Goal: Task Accomplishment & Management: Manage account settings

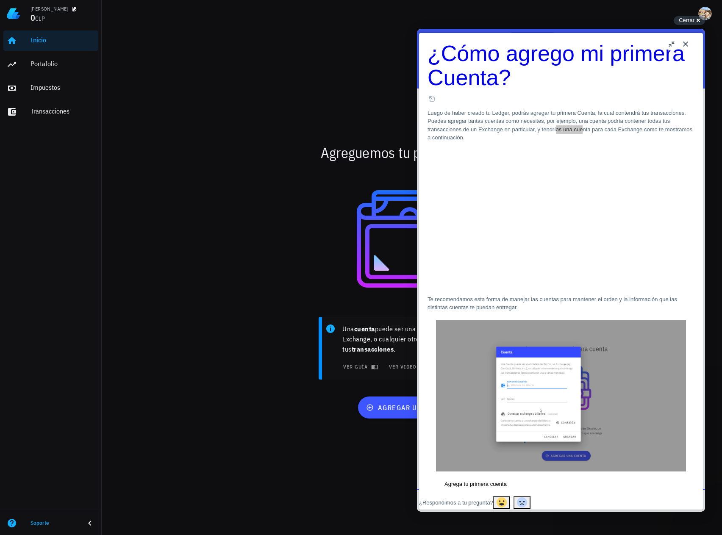
drag, startPoint x: 531, startPoint y: 105, endPoint x: 561, endPoint y: 105, distance: 30.1
click at [561, 109] on p "Luego de haber creado tu Ledger, podrás agregar tu primera Cuenta, la cual cont…" at bounding box center [561, 125] width 267 height 33
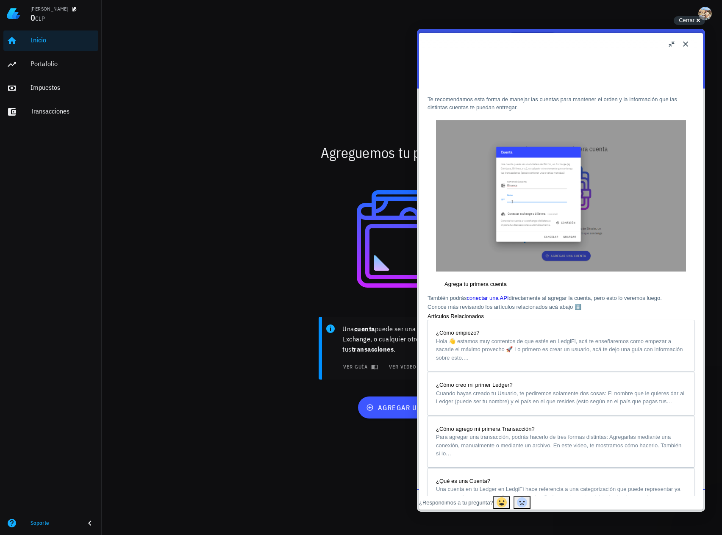
scroll to position [212, 0]
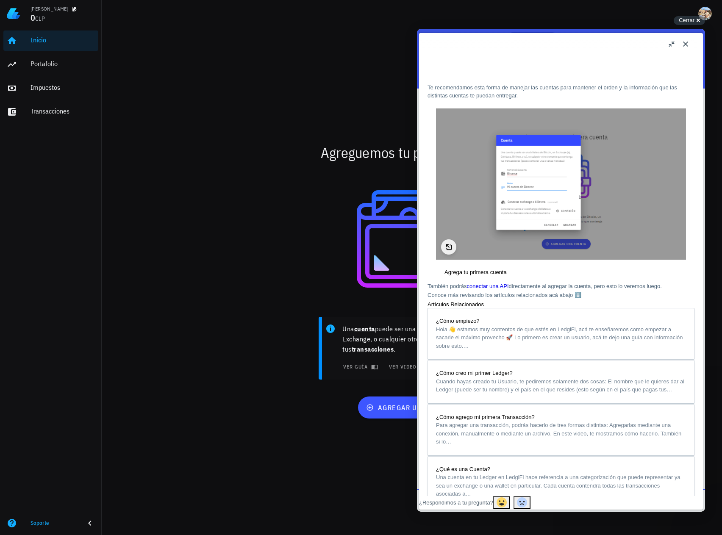
click at [529, 186] on img "Image preview. Open larger image in dialog window." at bounding box center [561, 184] width 250 height 152
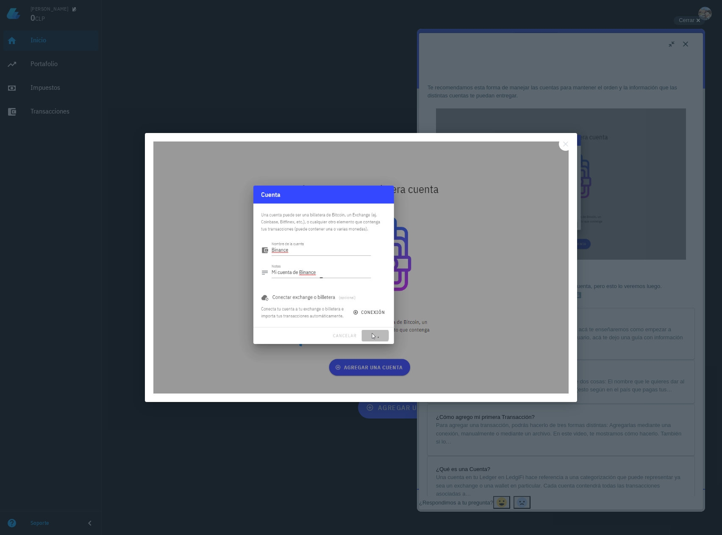
scroll to position [0, 0]
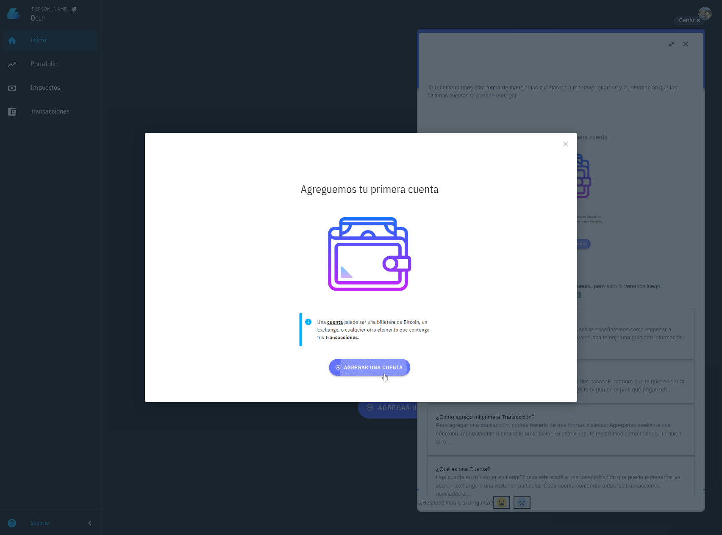
click at [565, 145] on button "Close" at bounding box center [566, 144] width 14 height 14
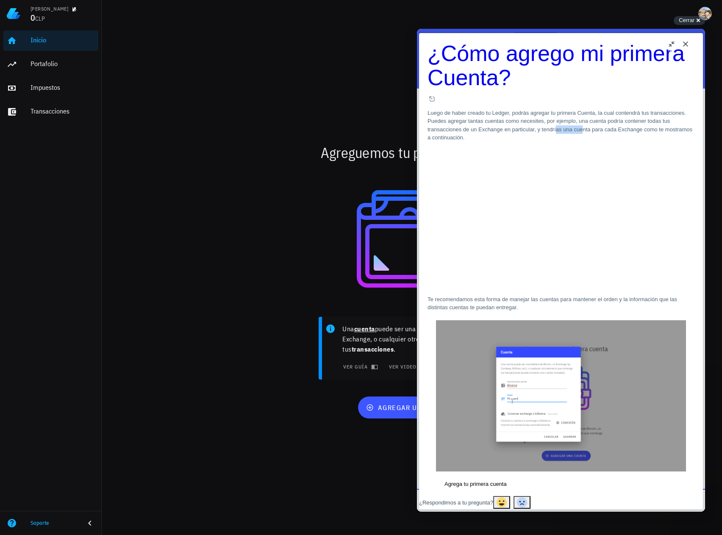
click at [687, 44] on button "Close" at bounding box center [686, 44] width 14 height 14
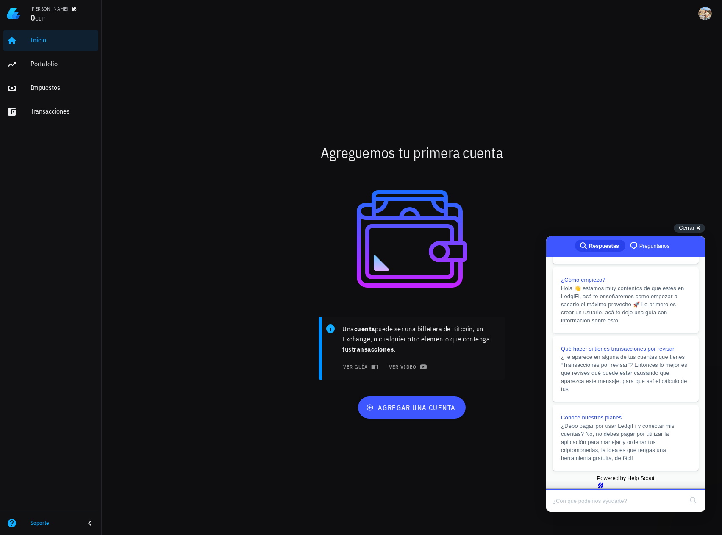
scroll to position [180, 0]
click at [685, 227] on span "Cerrar" at bounding box center [687, 228] width 16 height 6
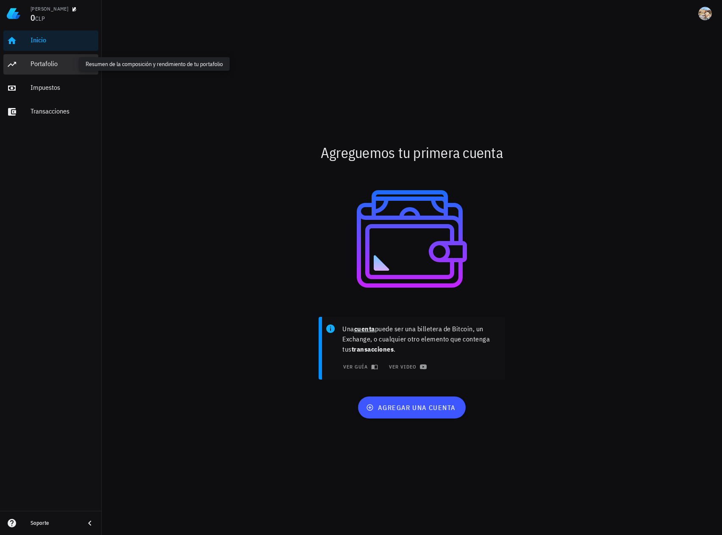
click at [54, 67] on div "Portafolio" at bounding box center [63, 64] width 64 height 8
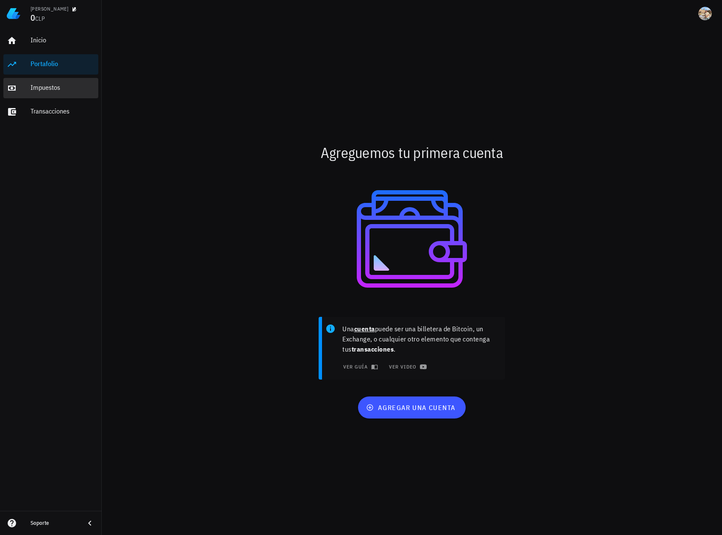
click at [62, 95] on div "Impuestos" at bounding box center [63, 87] width 64 height 19
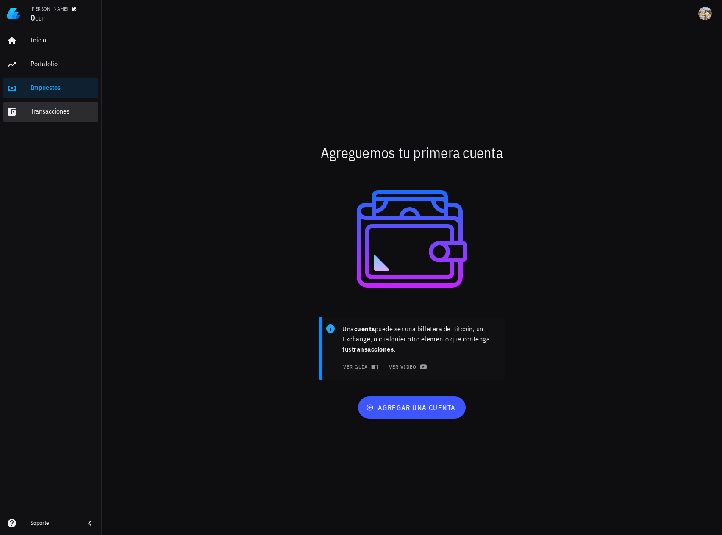
click at [56, 117] on div "Transacciones" at bounding box center [63, 111] width 64 height 19
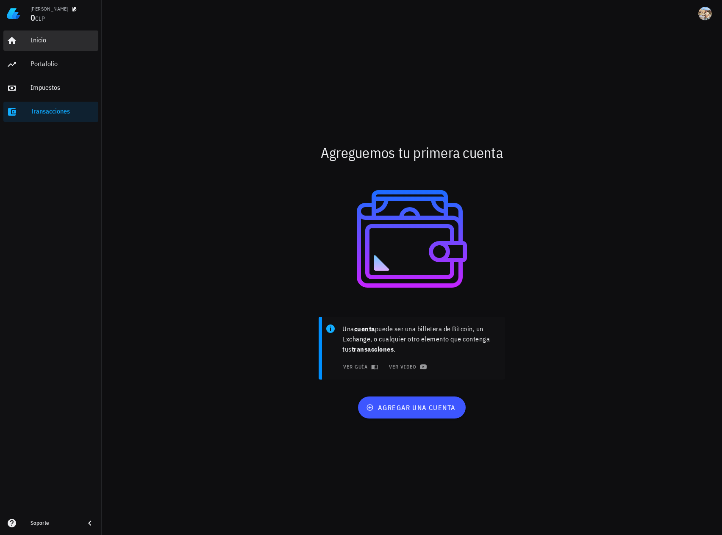
click at [54, 45] on div "Inicio" at bounding box center [63, 40] width 64 height 19
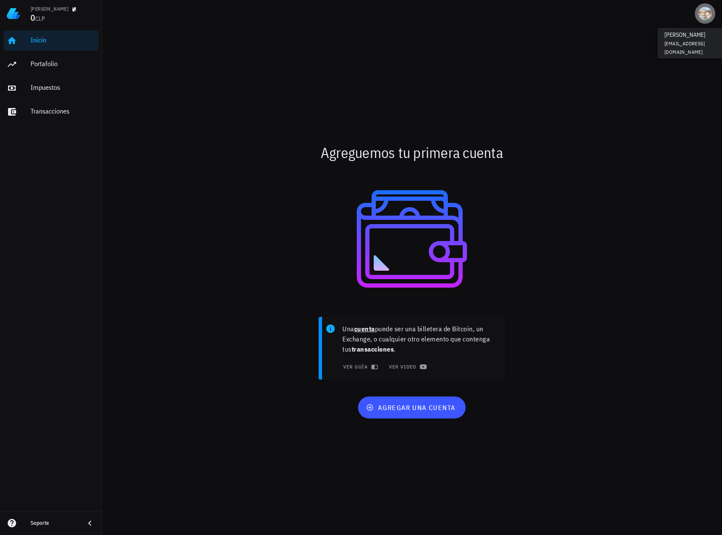
click at [703, 19] on div "avatar" at bounding box center [705, 14] width 14 height 14
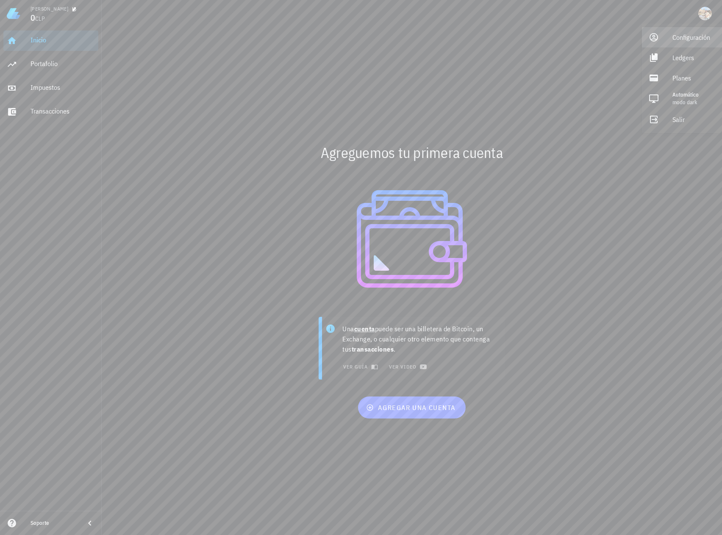
click at [691, 36] on div "Configuración" at bounding box center [694, 37] width 43 height 17
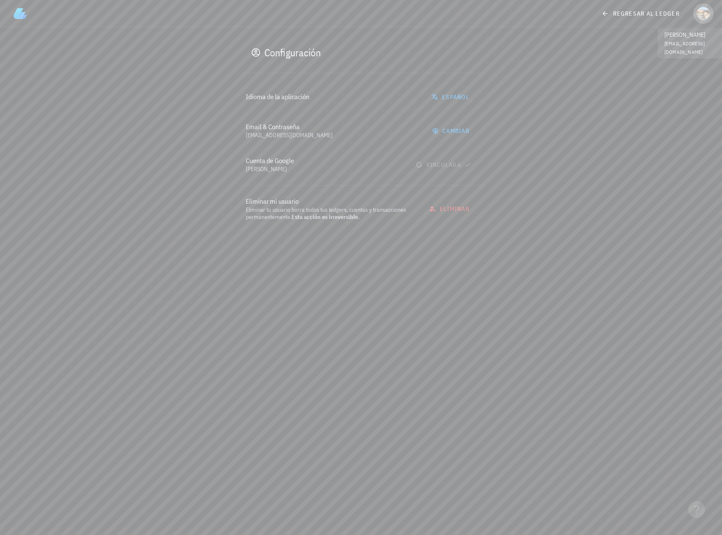
click at [707, 8] on div "avatar" at bounding box center [704, 14] width 14 height 14
click at [677, 58] on div "Ledgers" at bounding box center [684, 57] width 51 height 17
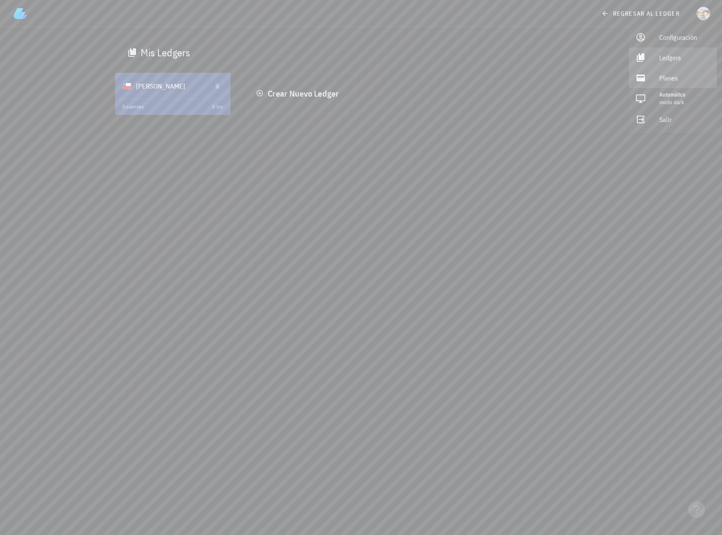
click at [672, 76] on div "Planes" at bounding box center [684, 78] width 51 height 17
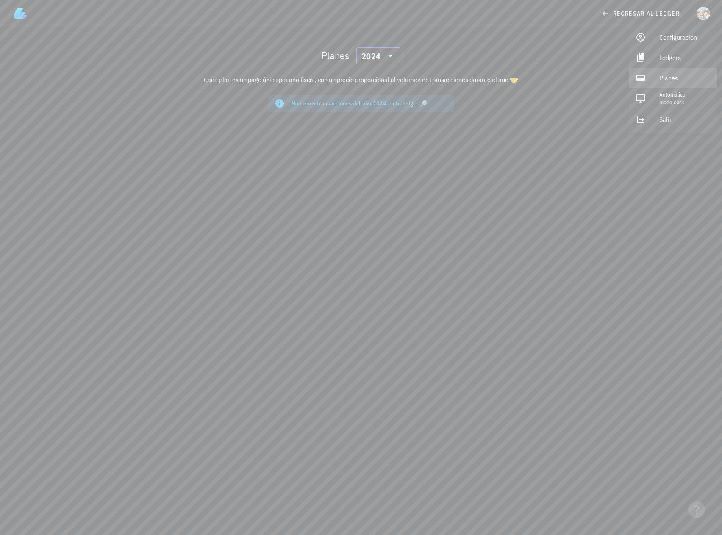
click at [391, 60] on icon at bounding box center [390, 56] width 10 height 10
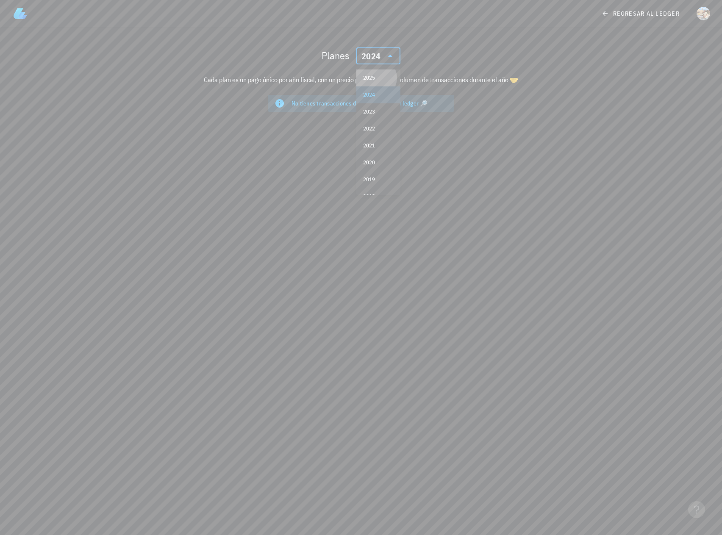
click at [376, 75] on div "2025" at bounding box center [378, 78] width 31 height 7
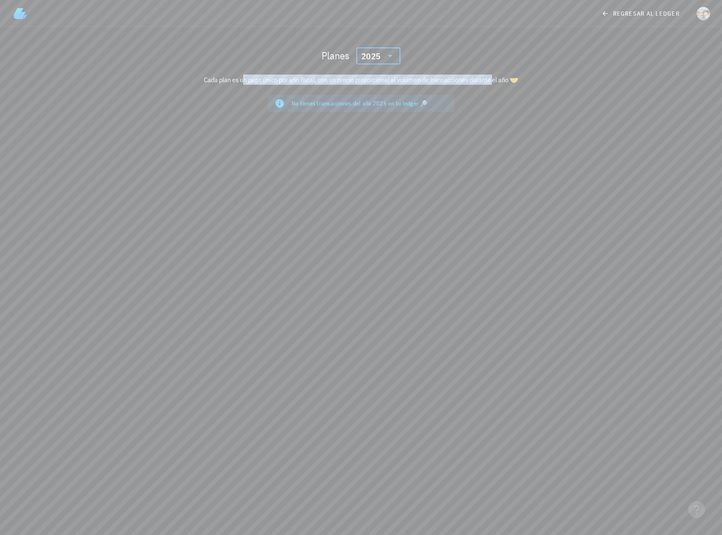
drag, startPoint x: 222, startPoint y: 79, endPoint x: 476, endPoint y: 73, distance: 254.4
click at [476, 73] on div "Cada plan es un pago único por año fiscal, con un precio proporcional al volume…" at bounding box center [361, 80] width 502 height 20
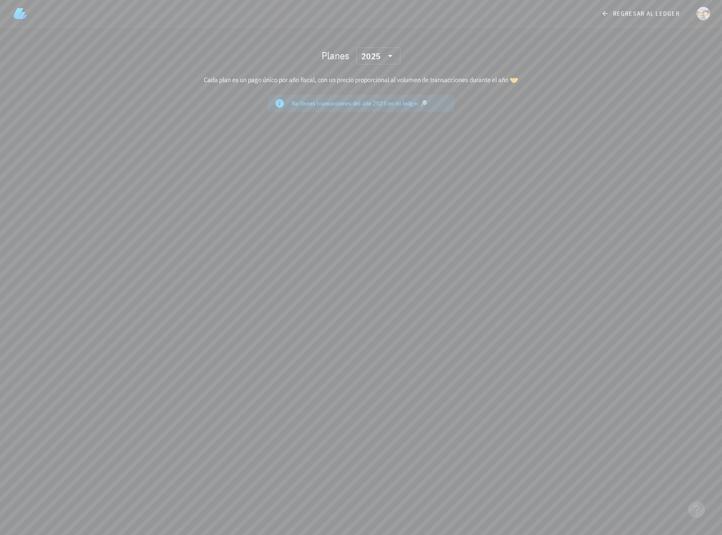
click at [619, 143] on div "Planes ​ 2025 Cada plan es un pago único por año fiscal, con un precio proporci…" at bounding box center [361, 281] width 722 height 508
click at [651, 15] on span "regresar al ledger" at bounding box center [641, 14] width 77 height 8
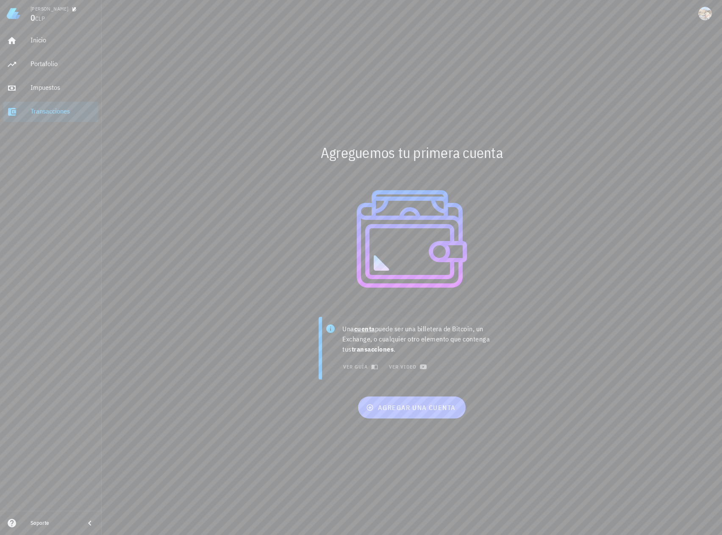
click at [441, 400] on button "agregar una cuenta" at bounding box center [411, 408] width 107 height 22
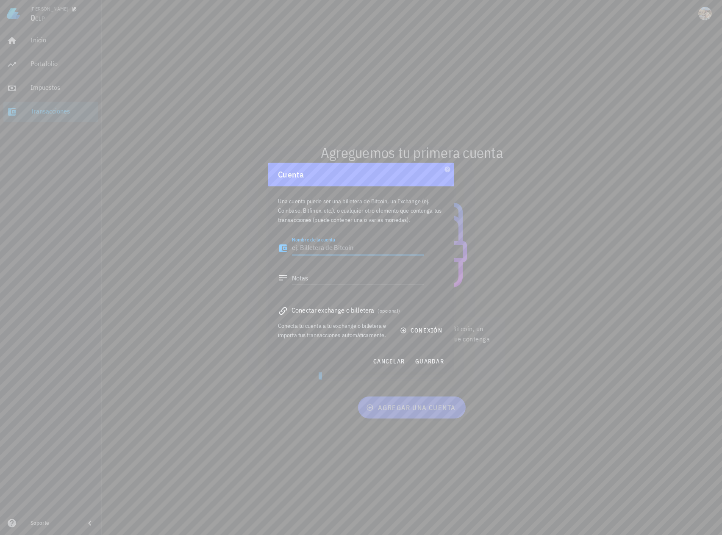
click at [359, 248] on textarea "Nombre de la cuenta" at bounding box center [358, 249] width 132 height 14
type textarea "CryptoMarket"
click at [312, 276] on textarea "Notas" at bounding box center [358, 278] width 132 height 14
type textarea "Transacciones en CryptoMarket"
click at [429, 360] on span "guardar" at bounding box center [429, 362] width 29 height 8
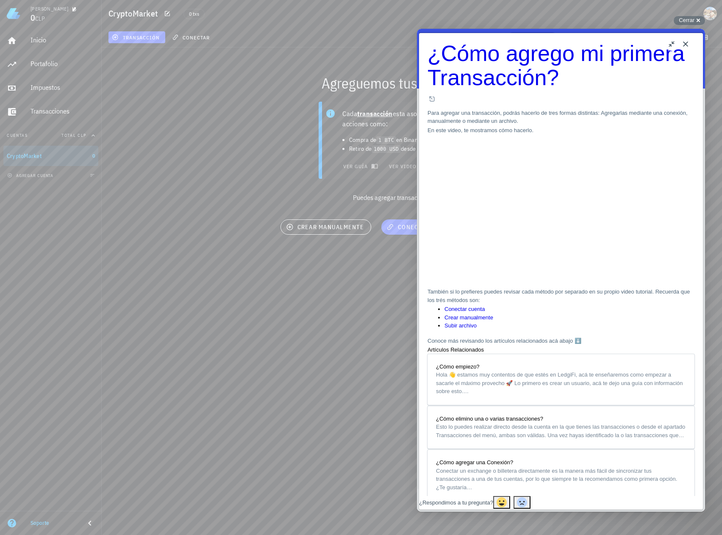
click at [480, 306] on link "Conectar cuenta" at bounding box center [465, 309] width 40 height 6
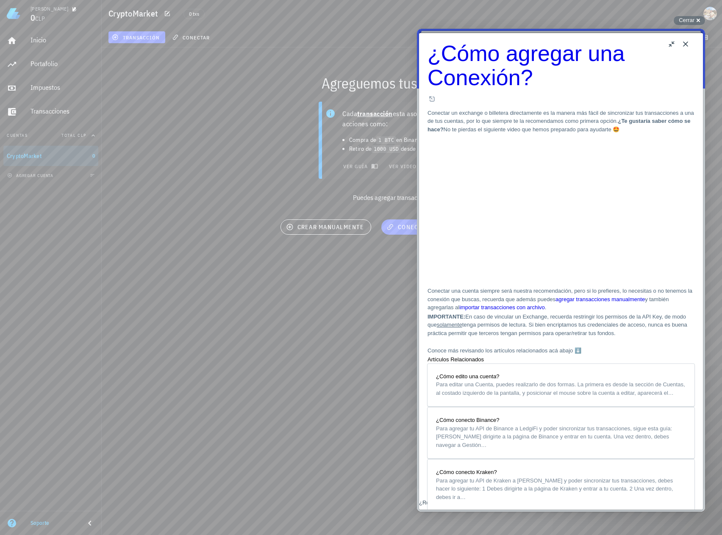
click at [689, 46] on button "Close" at bounding box center [686, 44] width 14 height 14
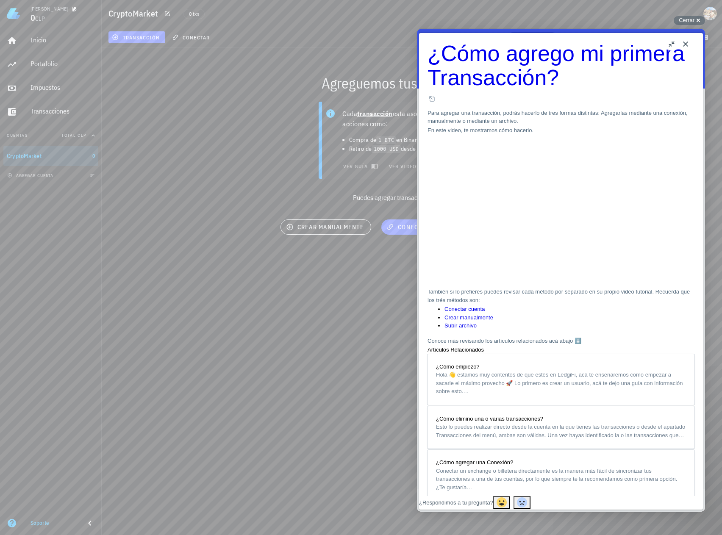
click at [687, 45] on button "Close" at bounding box center [686, 44] width 14 height 14
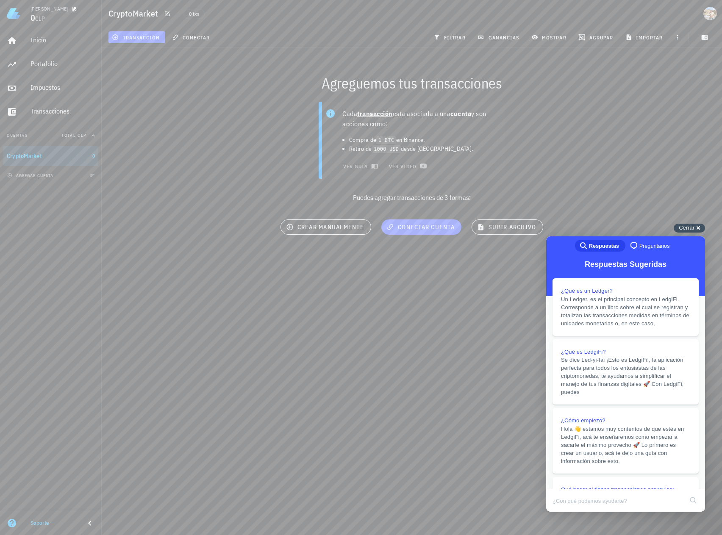
click at [692, 227] on span "Cerrar" at bounding box center [687, 228] width 16 height 6
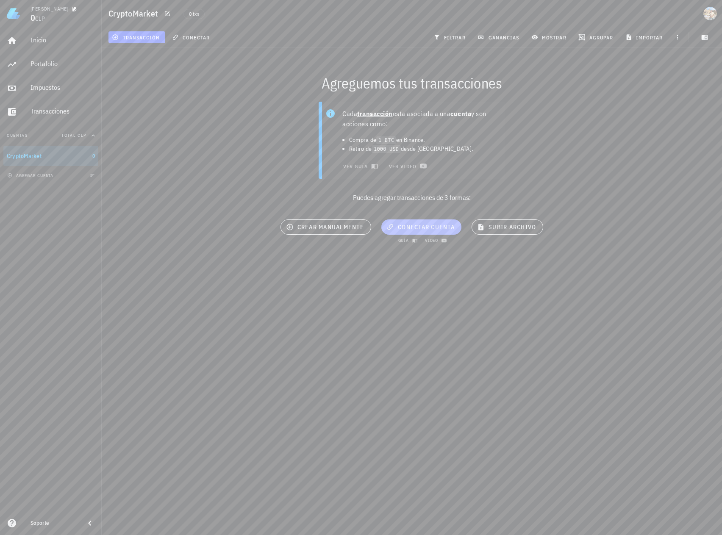
click at [412, 228] on span "conectar cuenta" at bounding box center [421, 227] width 67 height 8
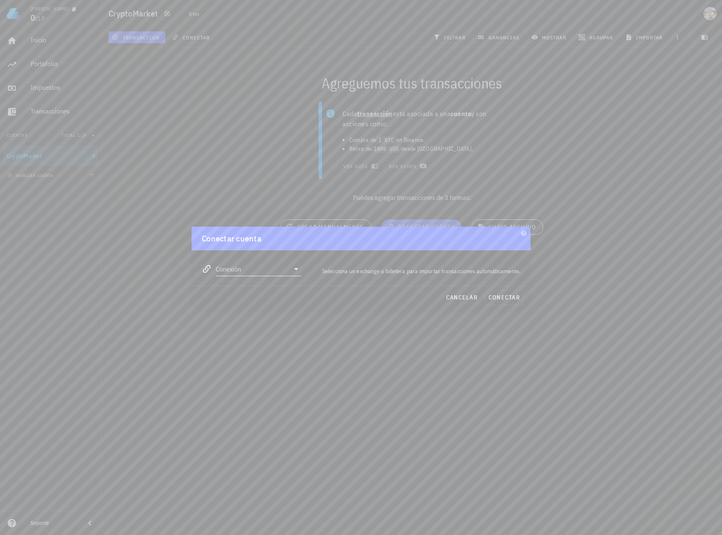
click at [280, 267] on input "Conexión" at bounding box center [253, 269] width 74 height 14
click at [276, 349] on div "CryptoMarket" at bounding box center [285, 351] width 92 height 8
type input "CryptoMarket"
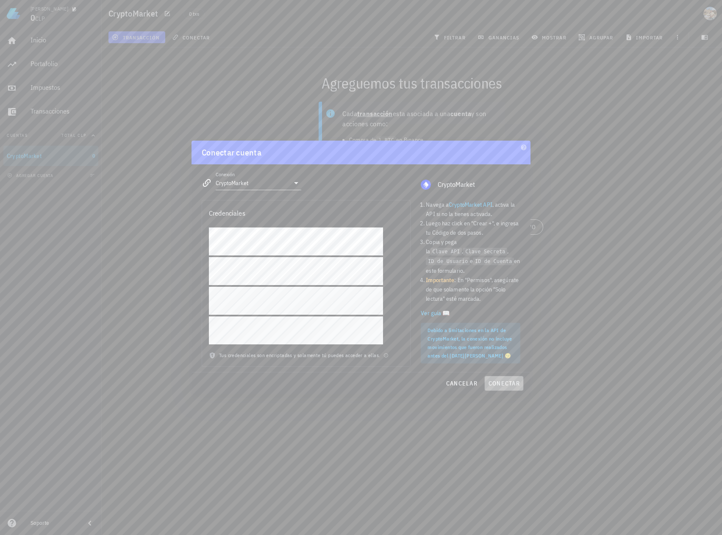
click at [509, 384] on span "conectar" at bounding box center [504, 384] width 32 height 8
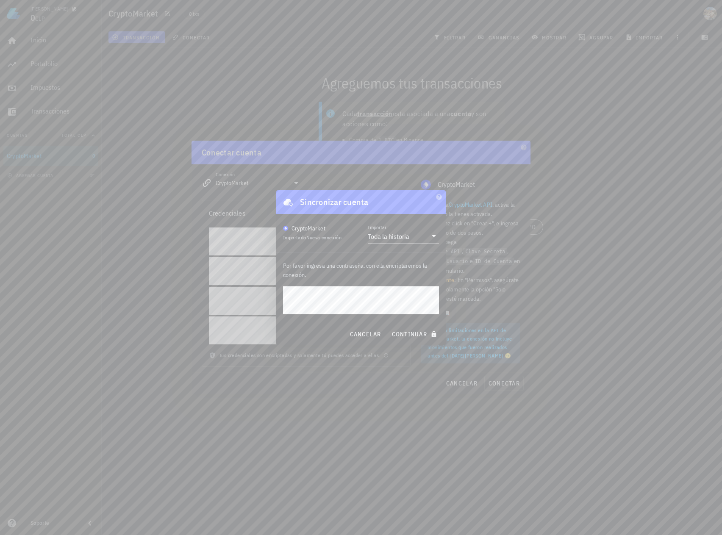
click at [409, 239] on div "Toda la historia" at bounding box center [389, 236] width 42 height 8
click at [410, 236] on div "Toda la historia" at bounding box center [404, 243] width 58 height 18
click at [413, 335] on span "continuar" at bounding box center [415, 335] width 47 height 8
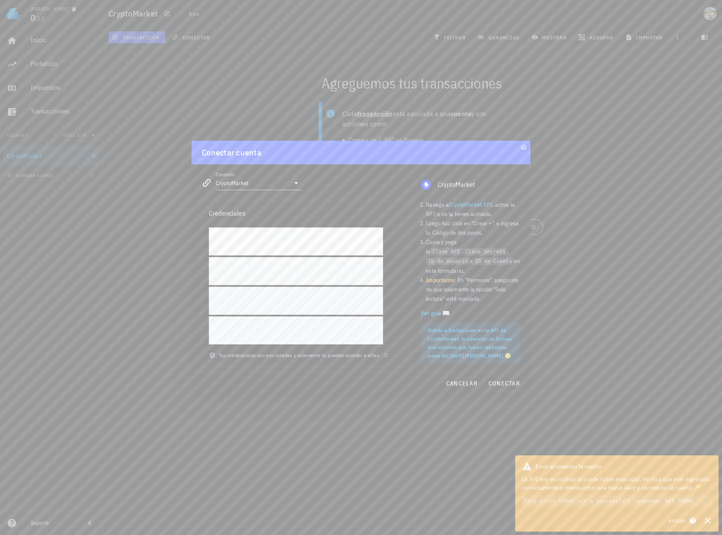
drag, startPoint x: 656, startPoint y: 500, endPoint x: 614, endPoint y: 502, distance: 41.6
click at [655, 500] on code "http error (404) not a successfull response. NOT FOUND" at bounding box center [617, 501] width 190 height 12
click at [614, 502] on code "http error (404) not a successfull response. NOT FOUND" at bounding box center [617, 501] width 190 height 12
click at [199, 297] on div "Credenciales Tus credenciales son encriptadas y solamente tú puedes acceder a e…" at bounding box center [306, 283] width 219 height 177
click at [503, 384] on span "conectar" at bounding box center [504, 384] width 32 height 8
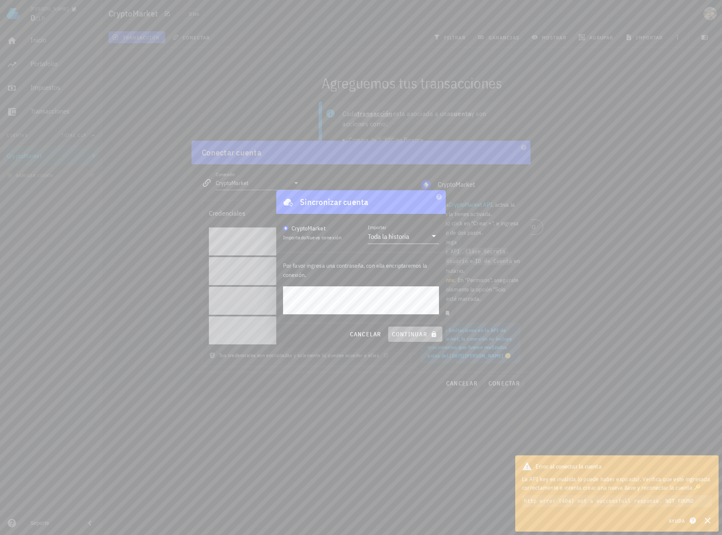
click at [409, 336] on span "continuar" at bounding box center [415, 335] width 47 height 8
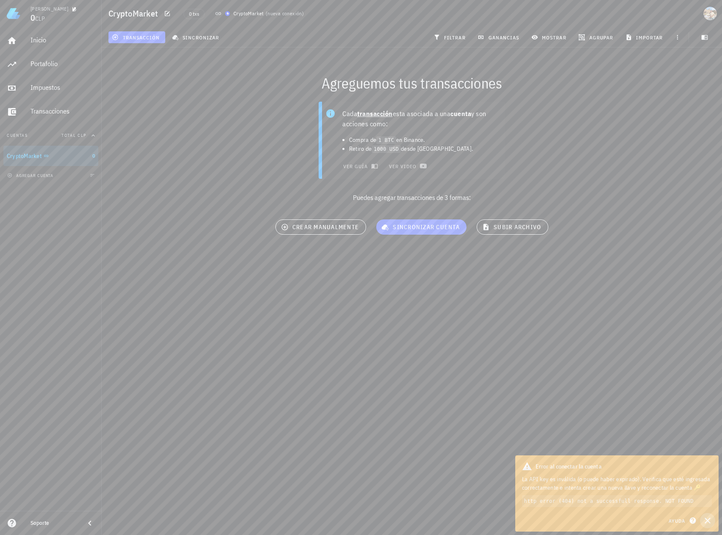
click at [710, 519] on icon "button" at bounding box center [708, 521] width 10 height 10
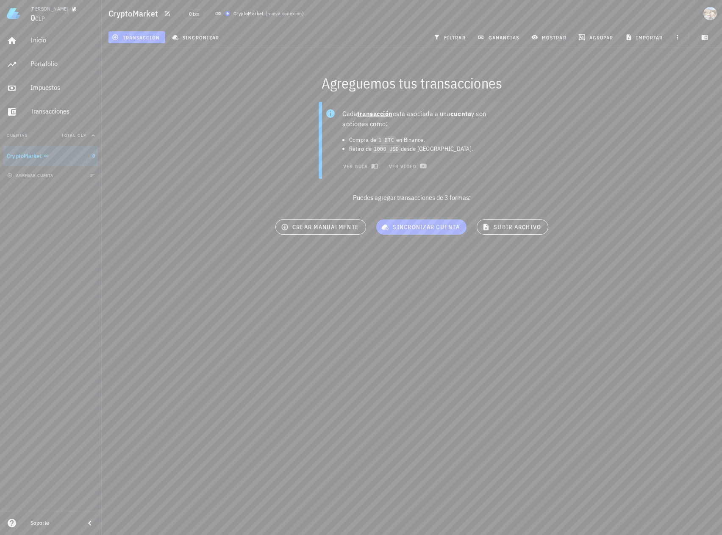
click at [596, 106] on div "Cada transacción esta asociada a una cuenta y son acciones como: Compra de 1 BT…" at bounding box center [412, 156] width 631 height 118
click at [570, 134] on div "Cada transacción esta asociada a una cuenta y son acciones como: Compra de 1 BT…" at bounding box center [412, 156] width 631 height 118
click at [420, 225] on span "sincronizar cuenta" at bounding box center [421, 227] width 77 height 8
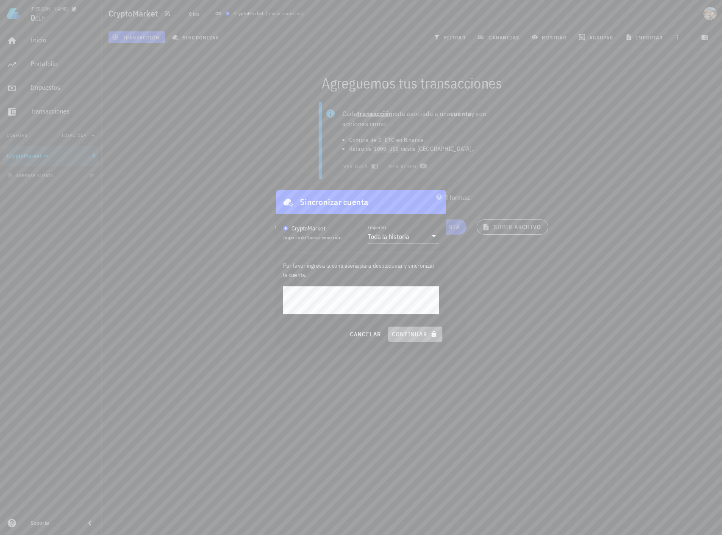
click at [405, 335] on span "continuar" at bounding box center [415, 335] width 47 height 8
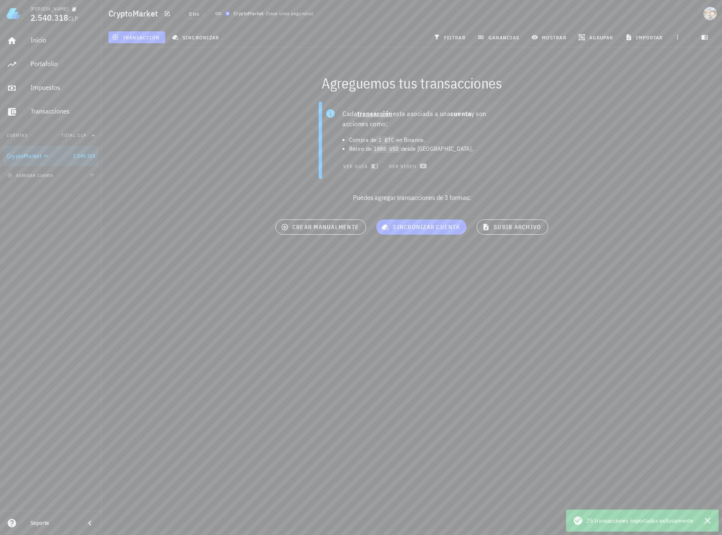
click at [398, 303] on div "Raúl 2.540.318 CLP Inicio Portafolio Impuestos Transacciones Cuentas Total CLP …" at bounding box center [361, 267] width 722 height 535
click at [50, 64] on div "Portafolio" at bounding box center [63, 64] width 64 height 8
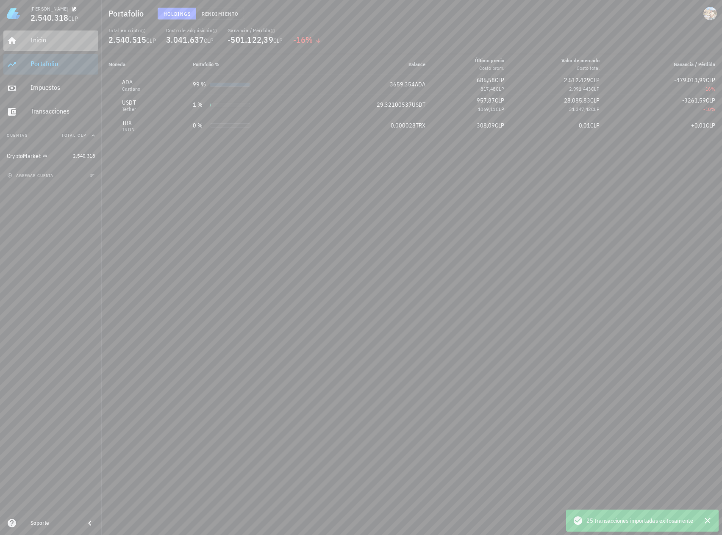
click at [50, 45] on div "Inicio" at bounding box center [63, 40] width 64 height 19
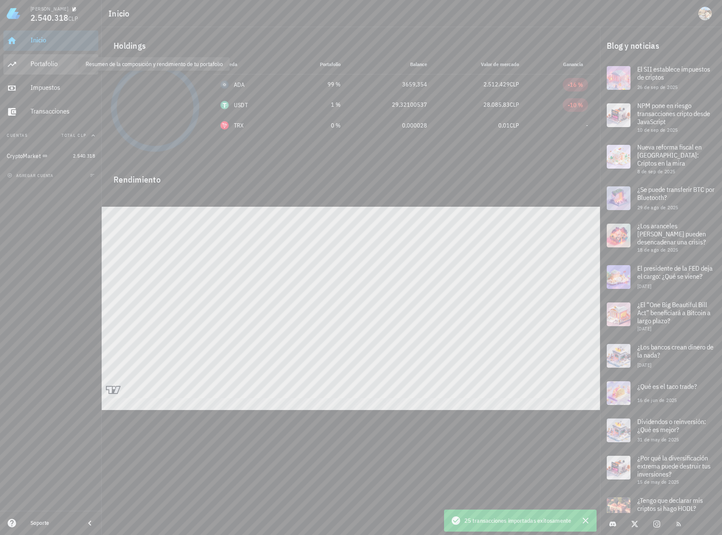
click at [52, 64] on div "Portafolio" at bounding box center [63, 64] width 64 height 8
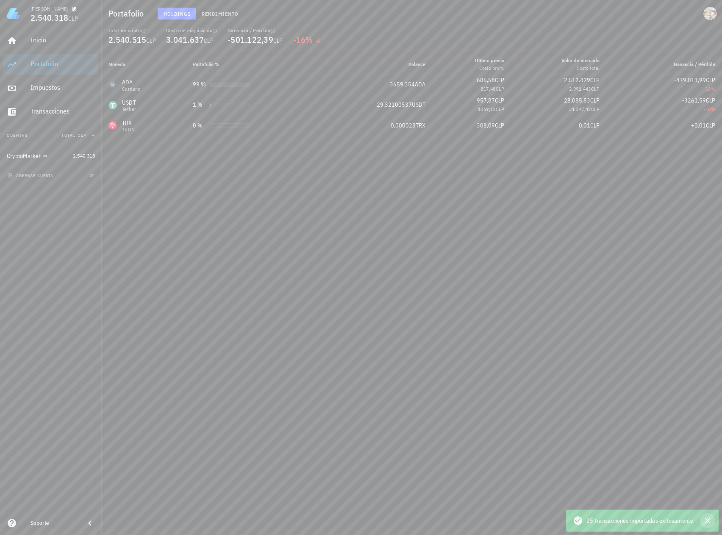
click at [711, 520] on icon "button" at bounding box center [708, 521] width 10 height 10
click at [320, 231] on div "Moneda Portafolio % Balance Último precio Costo prom. Valor de mercado Costo to…" at bounding box center [412, 294] width 620 height 481
click at [218, 16] on span "Rendimiento" at bounding box center [219, 14] width 37 height 6
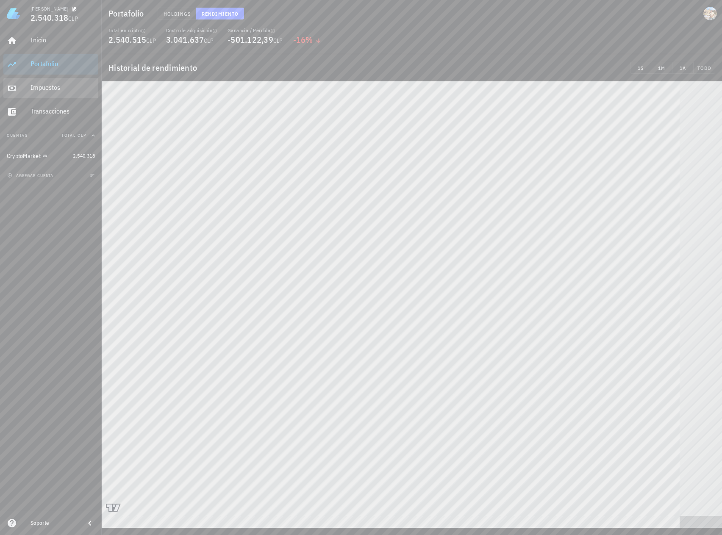
click at [61, 91] on div "Impuestos" at bounding box center [63, 87] width 64 height 8
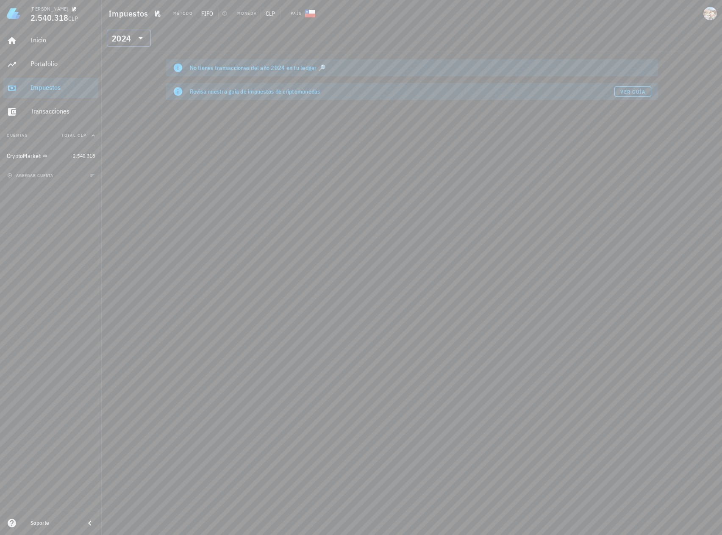
click at [134, 35] on div at bounding box center [140, 38] width 12 height 10
click at [130, 59] on div "2025" at bounding box center [129, 60] width 31 height 7
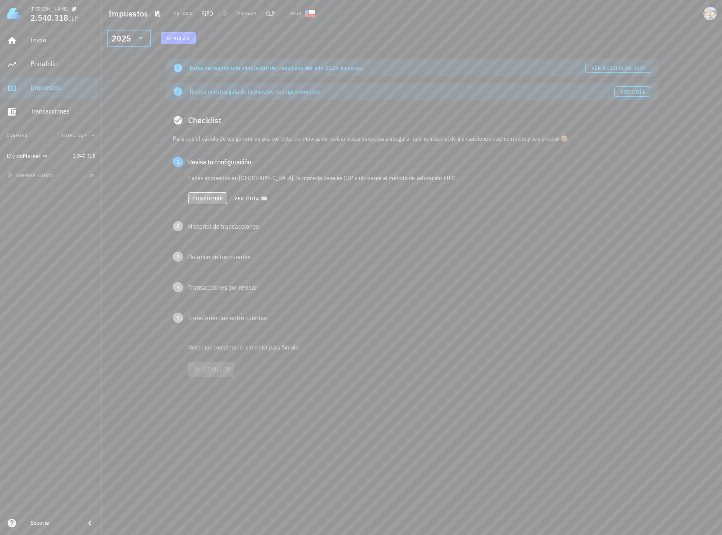
click at [213, 196] on span "Confirmar" at bounding box center [208, 198] width 32 height 6
click at [209, 231] on span "Confirmar" at bounding box center [208, 229] width 32 height 6
click at [195, 263] on button "Confirmar" at bounding box center [207, 259] width 39 height 12
click at [203, 289] on span "Confirmar" at bounding box center [208, 290] width 32 height 6
drag, startPoint x: 247, startPoint y: 301, endPoint x: 167, endPoint y: 297, distance: 80.2
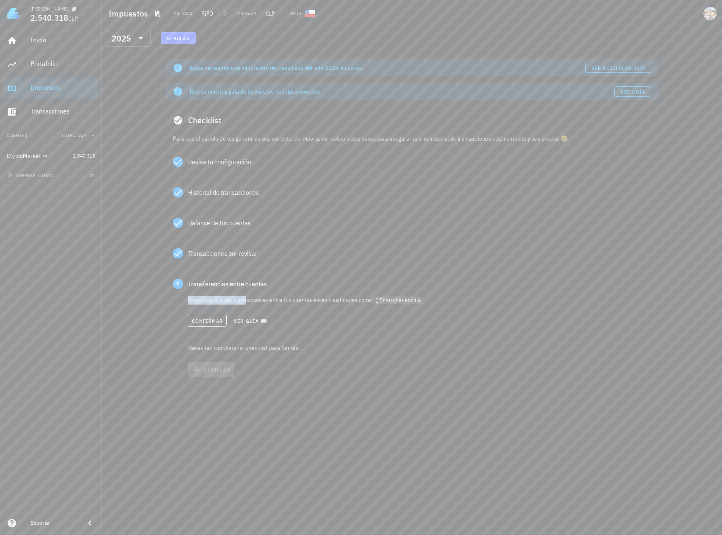
click at [167, 297] on div "Revisa tu configuración Pagas impuestos en Chile, la moneda base es CLP y utili…" at bounding box center [412, 247] width 492 height 194
click at [395, 302] on code "Transferencia" at bounding box center [398, 301] width 50 height 8
click at [198, 318] on span "Confirmar" at bounding box center [208, 321] width 32 height 6
click at [213, 337] on span "Simular" at bounding box center [211, 336] width 39 height 8
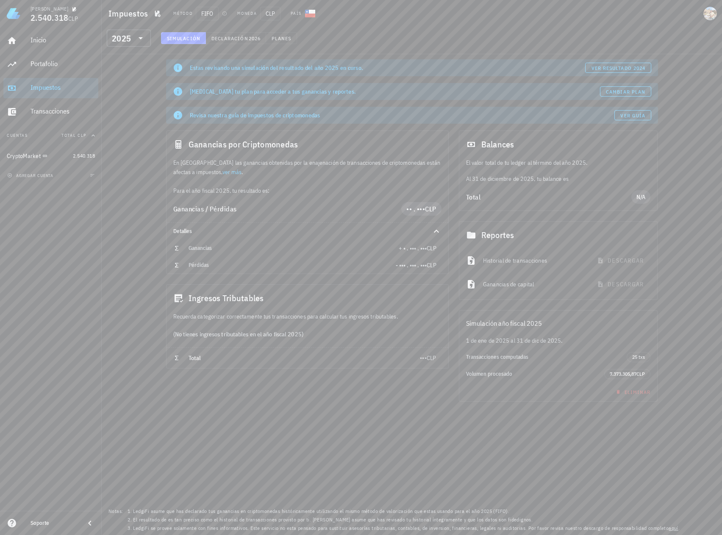
drag, startPoint x: 478, startPoint y: 180, endPoint x: 551, endPoint y: 186, distance: 72.8
click at [551, 186] on div "Balances El valor total de tu ledger al término del año 2025. Al 31 de diciembr…" at bounding box center [558, 171] width 199 height 81
click at [244, 210] on icon "button" at bounding box center [242, 209] width 5 height 5
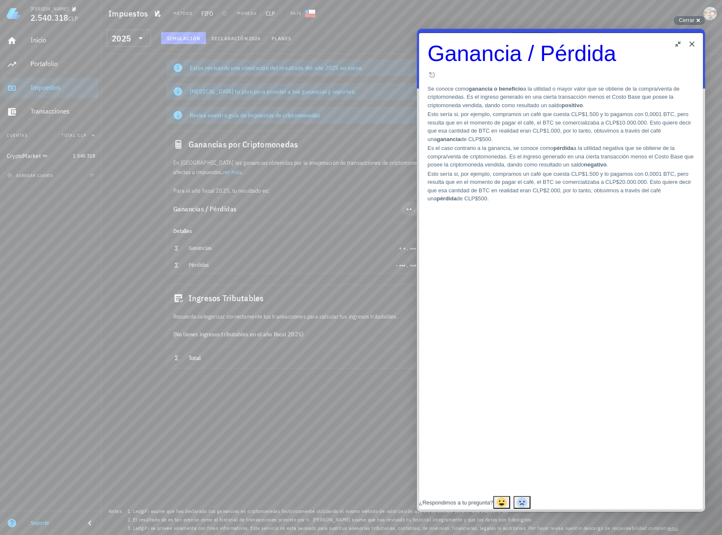
click at [693, 45] on button "Close" at bounding box center [692, 44] width 14 height 14
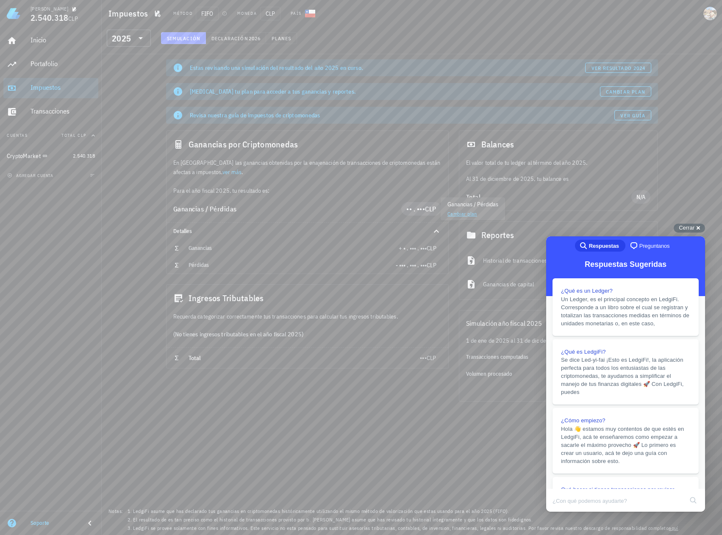
drag, startPoint x: 693, startPoint y: 230, endPoint x: 635, endPoint y: 232, distance: 58.1
click at [693, 230] on span "Cerrar" at bounding box center [687, 228] width 16 height 6
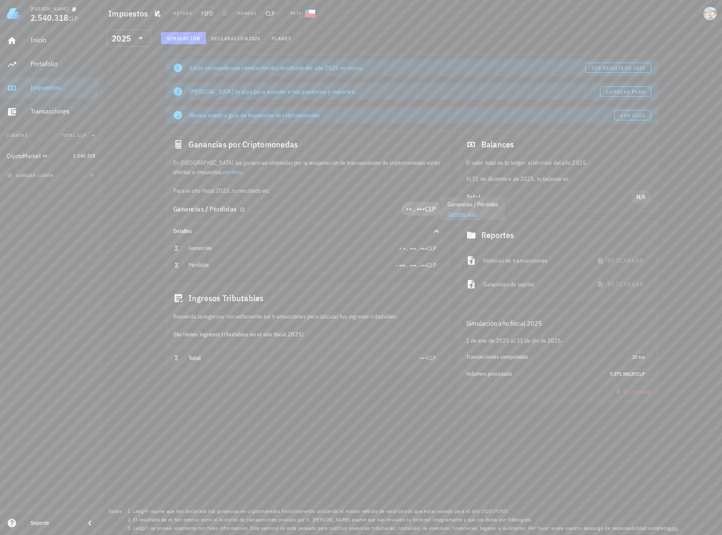
click at [425, 210] on span "CLP" at bounding box center [430, 209] width 11 height 8
click at [412, 213] on div "•• . ••• CLP" at bounding box center [421, 209] width 30 height 10
click at [407, 211] on span "•• . •••" at bounding box center [415, 209] width 19 height 8
click at [57, 114] on div "Transacciones" at bounding box center [63, 111] width 64 height 8
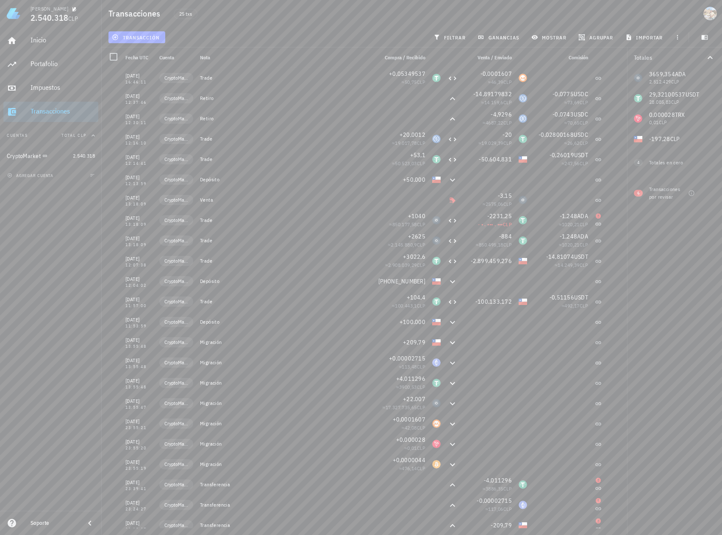
drag, startPoint x: 174, startPoint y: 56, endPoint x: 193, endPoint y: 56, distance: 19.1
click at [193, 56] on div "Cuenta" at bounding box center [176, 57] width 41 height 20
click at [665, 193] on div "Transacciones por revisar" at bounding box center [667, 193] width 36 height 15
click at [641, 193] on span "6" at bounding box center [638, 193] width 9 height 7
click at [691, 194] on icon "button" at bounding box center [691, 193] width 7 height 7
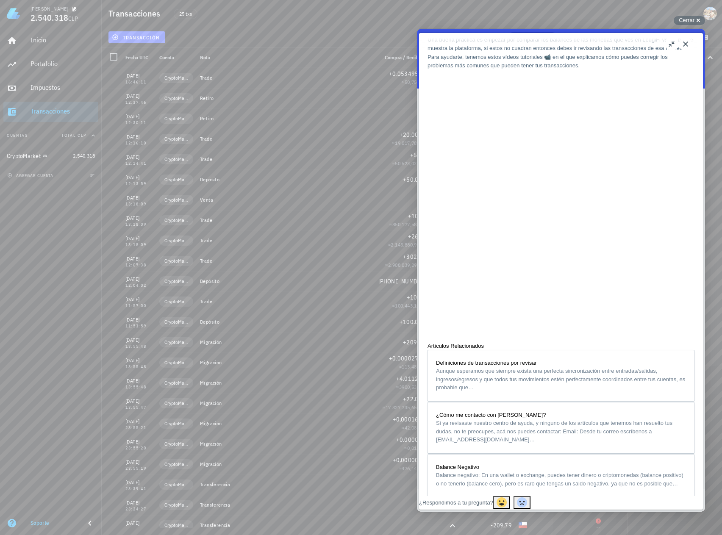
scroll to position [593, 0]
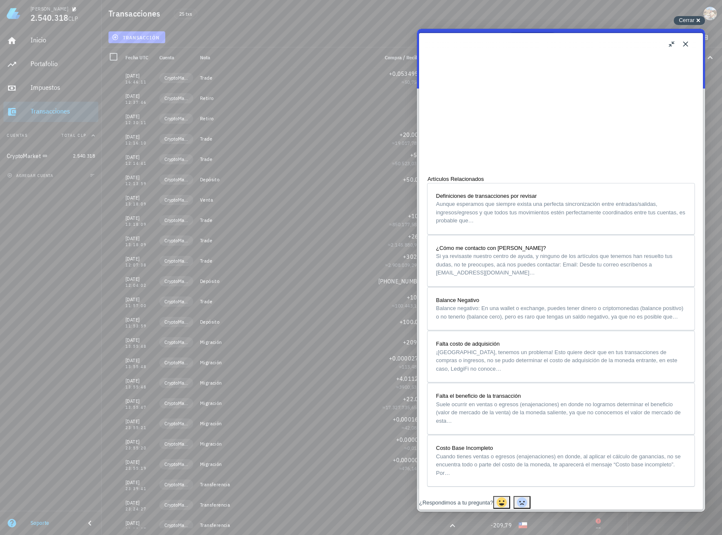
click at [696, 22] on div "Cerrar cross-small" at bounding box center [689, 20] width 31 height 9
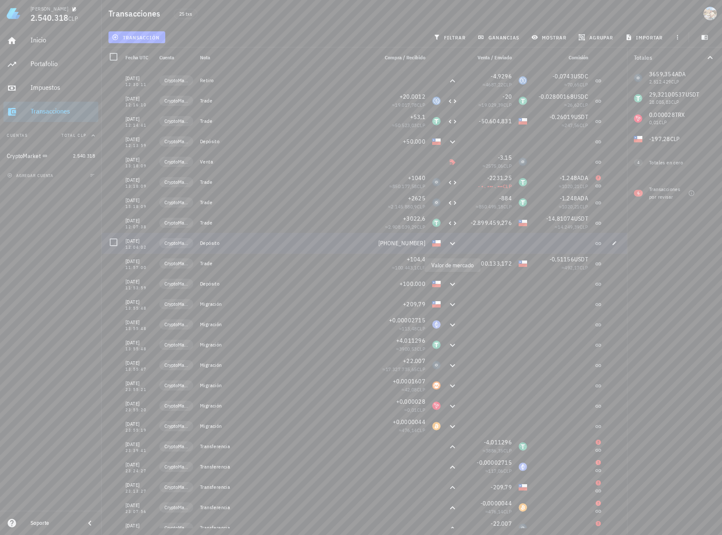
scroll to position [48, 0]
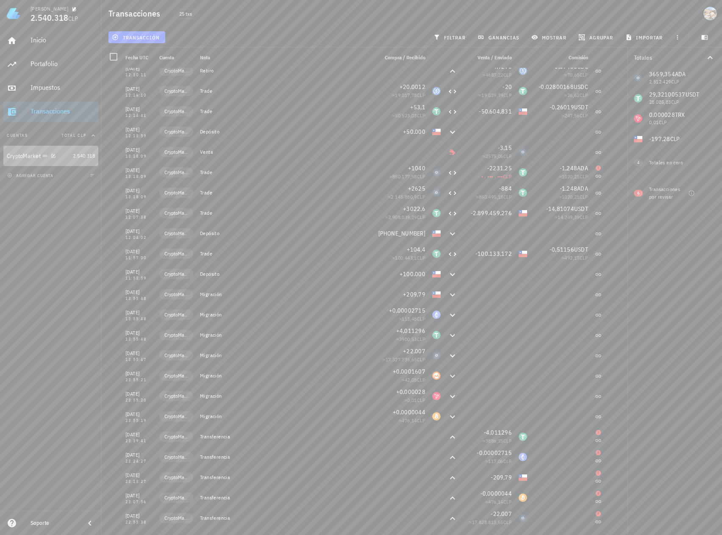
click at [23, 154] on div "CryptoMarket" at bounding box center [24, 156] width 34 height 7
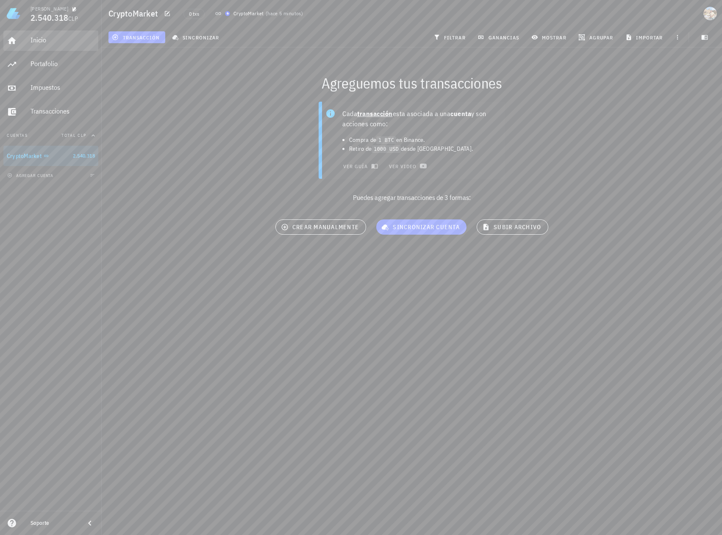
click at [38, 39] on div "Inicio" at bounding box center [63, 40] width 64 height 8
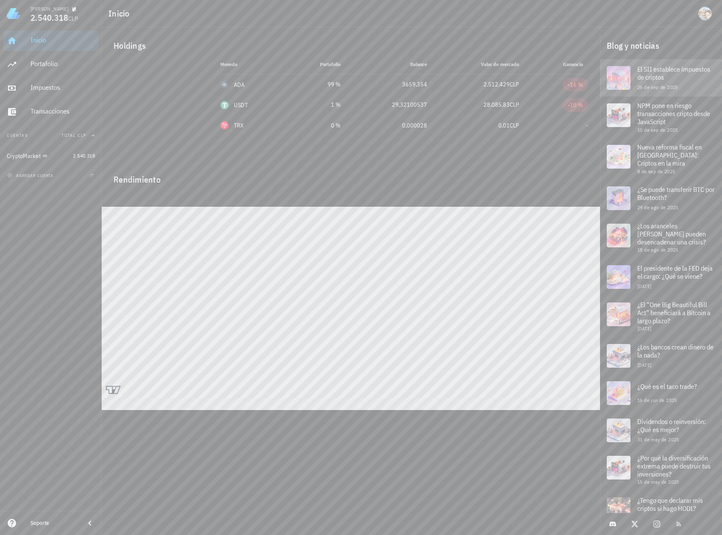
click at [674, 76] on span "El SII establece impuestos de criptos" at bounding box center [673, 73] width 73 height 17
click at [48, 110] on div "Transacciones" at bounding box center [63, 111] width 64 height 8
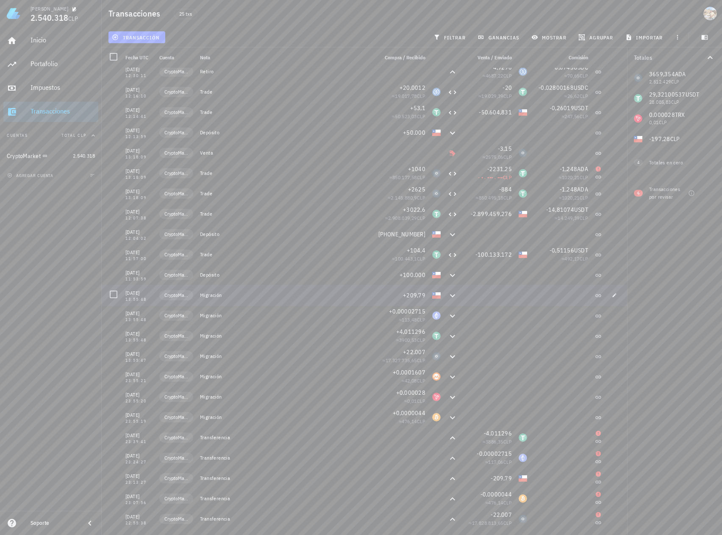
scroll to position [48, 0]
